Goal: Task Accomplishment & Management: Use online tool/utility

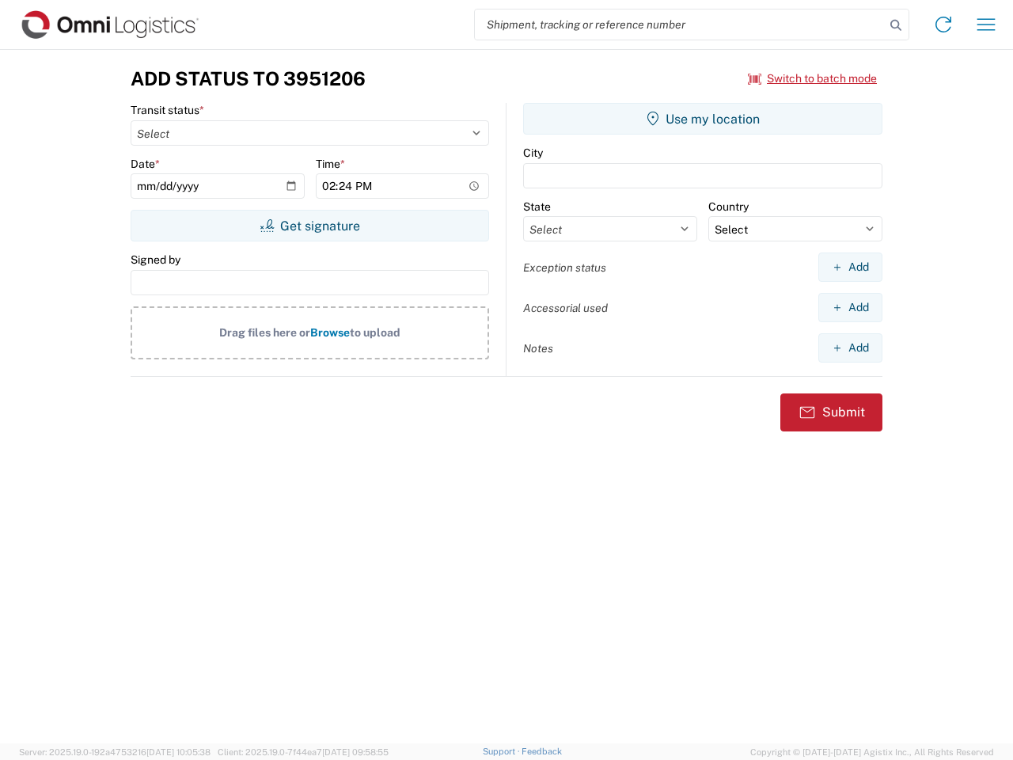
click at [680, 25] on input "search" at bounding box center [680, 24] width 410 height 30
click at [896, 25] on icon at bounding box center [896, 25] width 22 height 22
click at [943, 25] on icon at bounding box center [943, 24] width 25 height 25
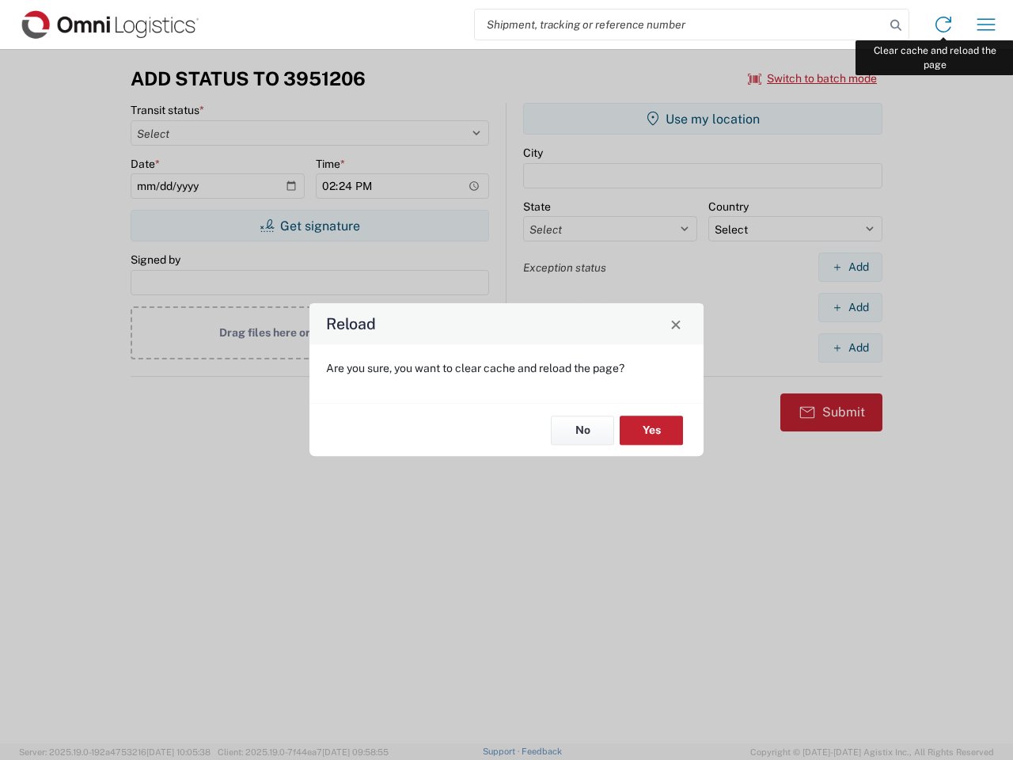
click at [986, 25] on div "Reload Are you sure, you want to clear cache and reload the page? No Yes" at bounding box center [506, 380] width 1013 height 760
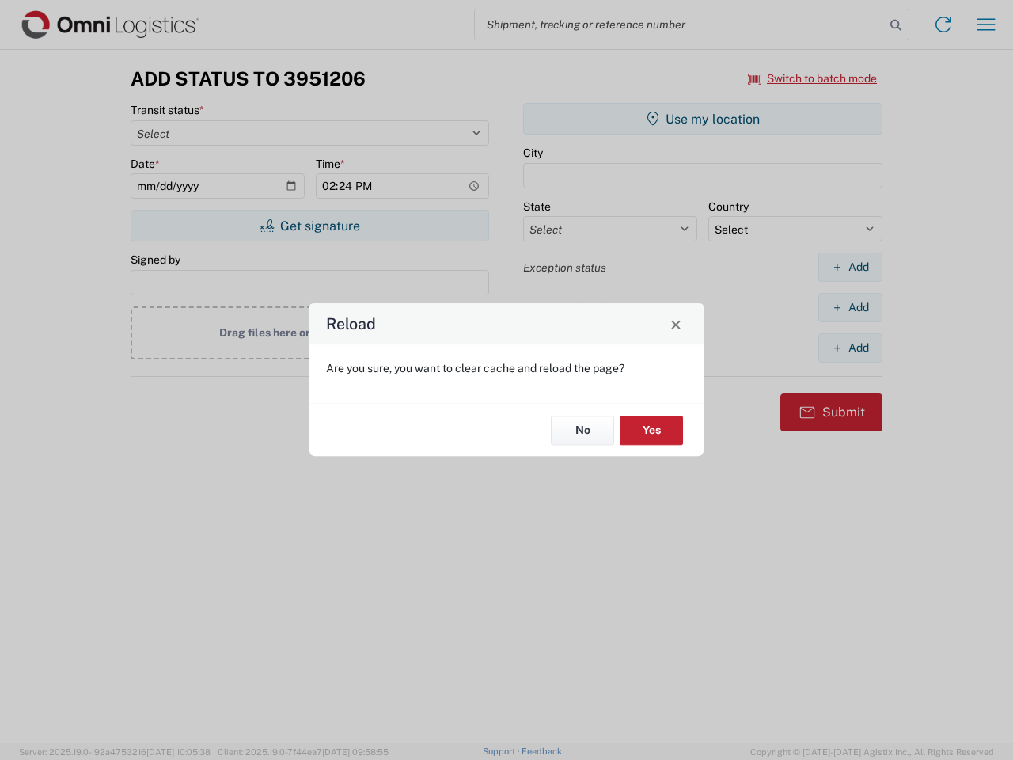
click at [813, 78] on div "Reload Are you sure, you want to clear cache and reload the page? No Yes" at bounding box center [506, 380] width 1013 height 760
click at [309, 226] on div "Reload Are you sure, you want to clear cache and reload the page? No Yes" at bounding box center [506, 380] width 1013 height 760
click at [703, 119] on div "Reload Are you sure, you want to clear cache and reload the page? No Yes" at bounding box center [506, 380] width 1013 height 760
click at [850, 267] on div "Reload Are you sure, you want to clear cache and reload the page? No Yes" at bounding box center [506, 380] width 1013 height 760
click at [850, 307] on div "Reload Are you sure, you want to clear cache and reload the page? No Yes" at bounding box center [506, 380] width 1013 height 760
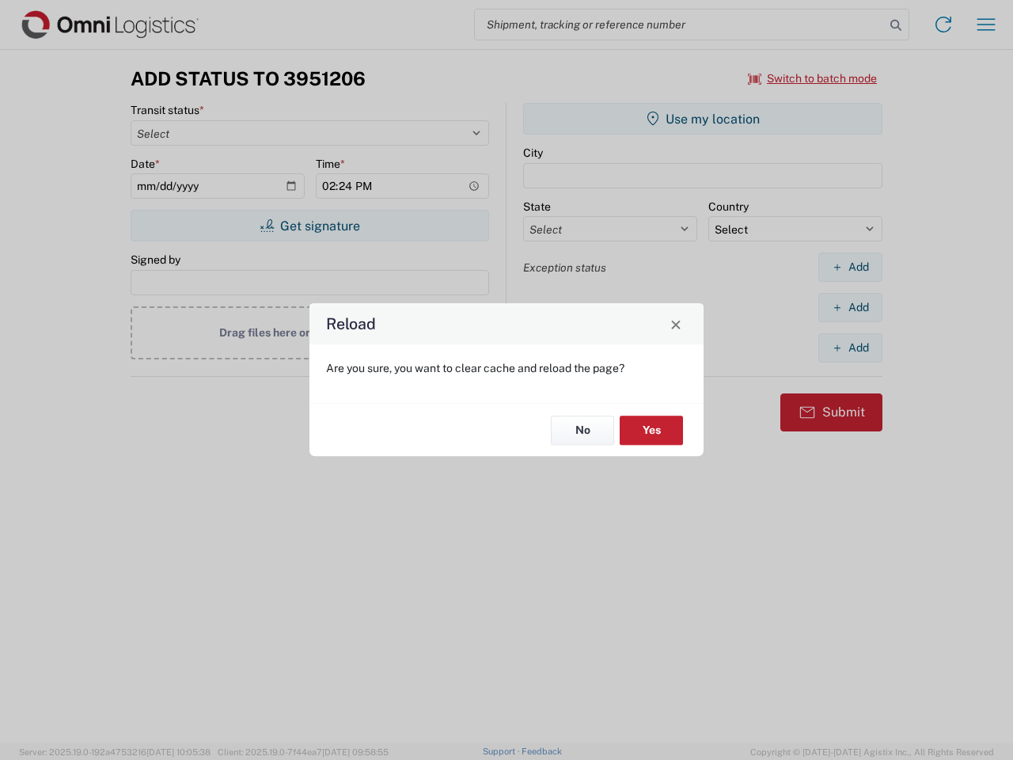
click at [850, 347] on div "Reload Are you sure, you want to clear cache and reload the page? No Yes" at bounding box center [506, 380] width 1013 height 760
